Goal: Navigation & Orientation: Find specific page/section

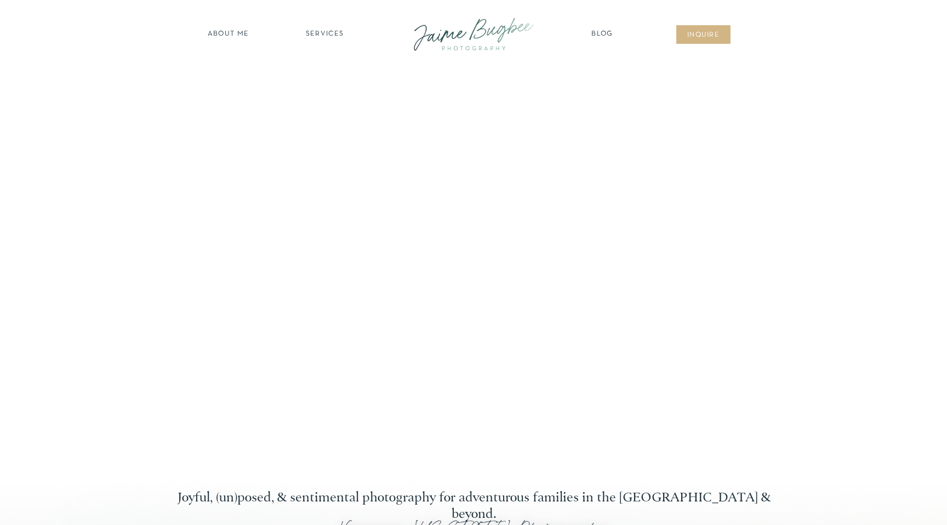
click at [324, 36] on nav "SERVICES" at bounding box center [325, 34] width 62 height 11
click at [325, 77] on nav "newborns" at bounding box center [325, 80] width 84 height 13
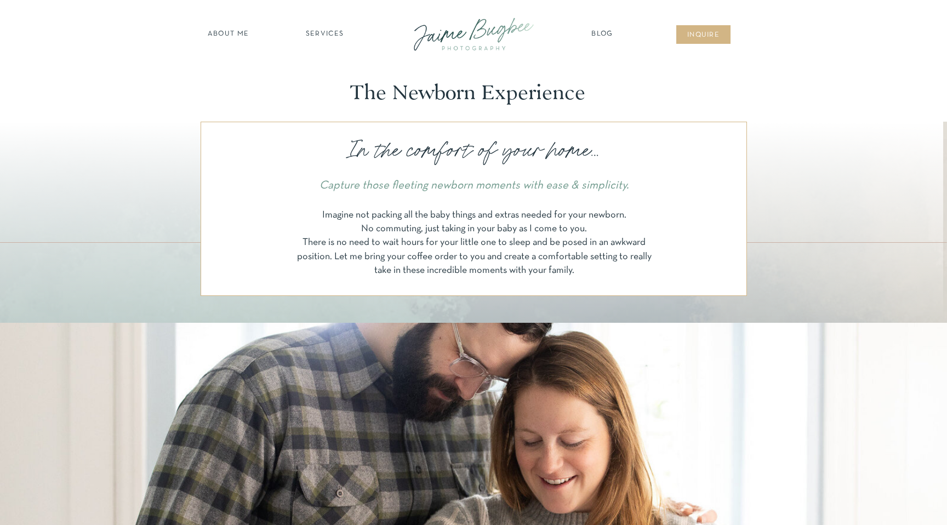
click at [606, 32] on nav "Blog" at bounding box center [602, 34] width 27 height 11
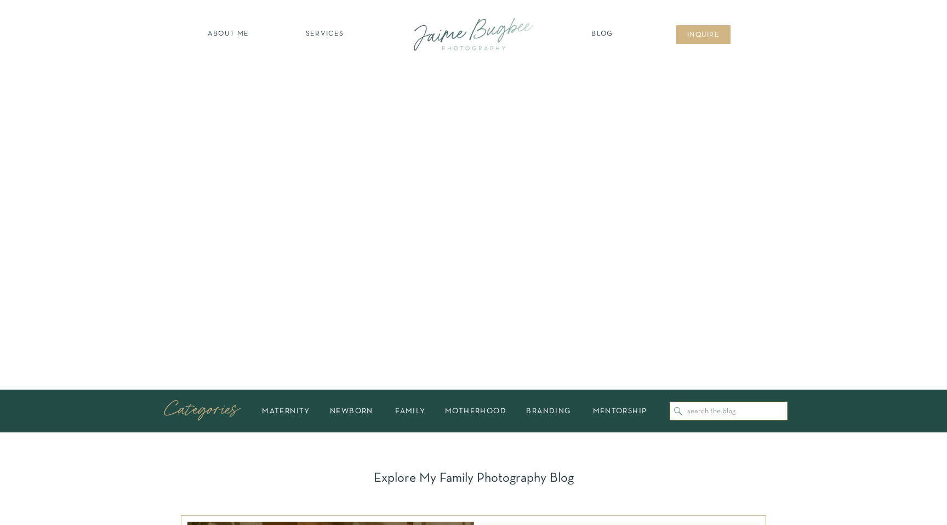
click at [328, 35] on nav "SERVICES" at bounding box center [325, 34] width 62 height 11
click at [319, 127] on nav "FOR PHOTOGS" at bounding box center [325, 127] width 84 height 10
